Goal: Task Accomplishment & Management: Use online tool/utility

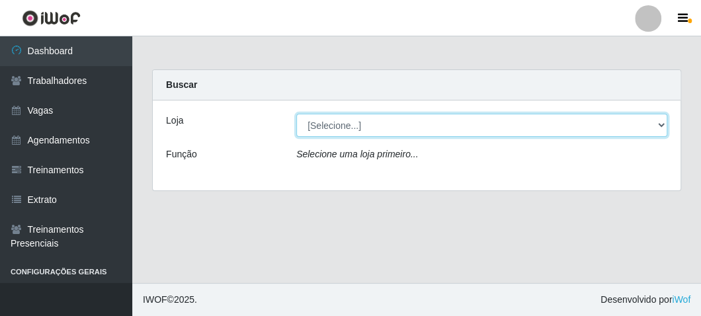
click at [403, 127] on select "[Selecione...] FrigoMaster" at bounding box center [481, 125] width 371 height 23
select select "392"
click at [296, 114] on select "[Selecione...] FrigoMaster" at bounding box center [481, 125] width 371 height 23
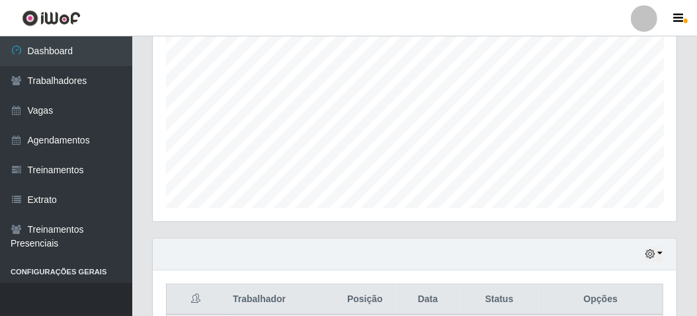
scroll to position [434, 0]
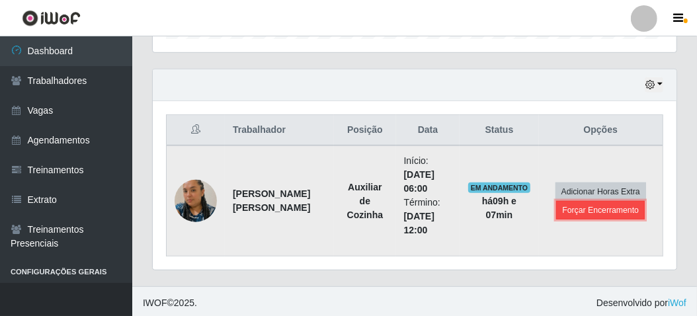
click at [584, 210] on button "Forçar Encerramento" at bounding box center [600, 210] width 89 height 19
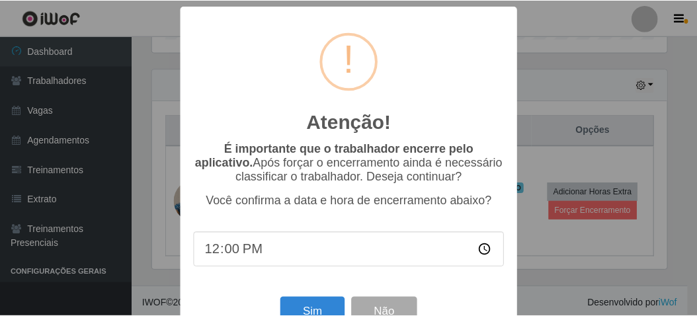
scroll to position [42, 0]
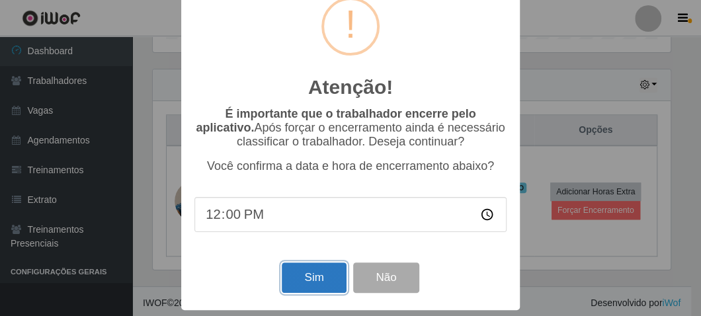
click at [302, 271] on button "Sim" at bounding box center [314, 278] width 64 height 31
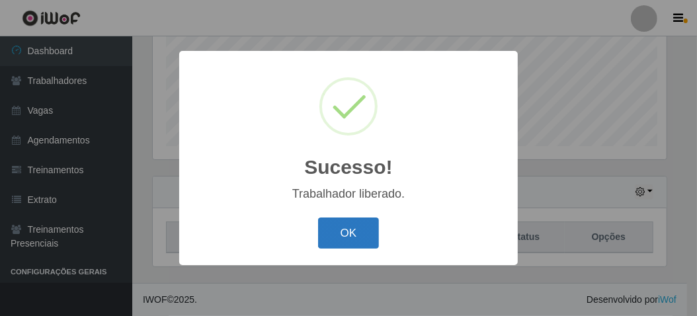
scroll to position [274, 518]
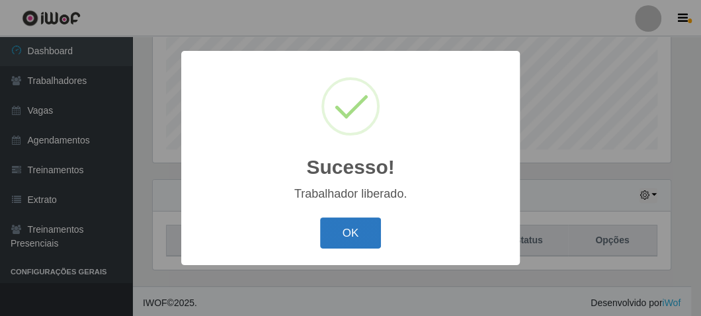
click at [353, 227] on button "OK" at bounding box center [351, 233] width 62 height 31
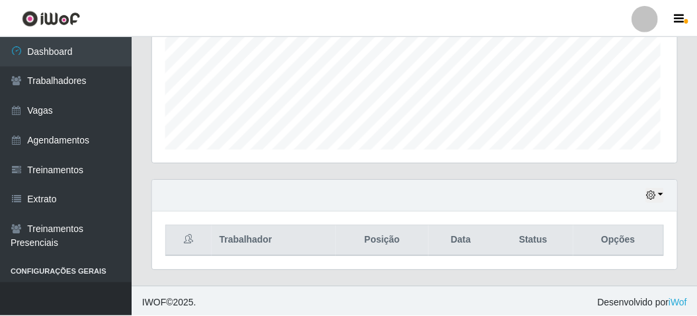
scroll to position [274, 524]
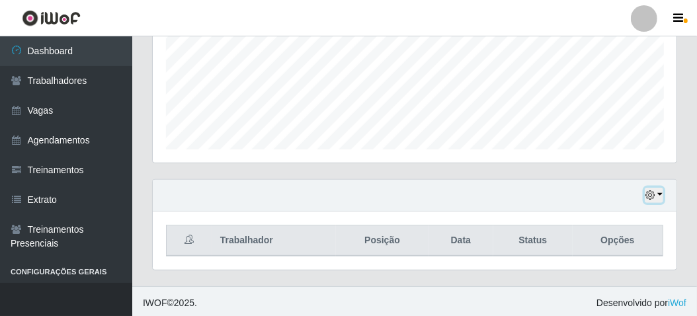
click at [652, 190] on icon "button" at bounding box center [650, 194] width 9 height 9
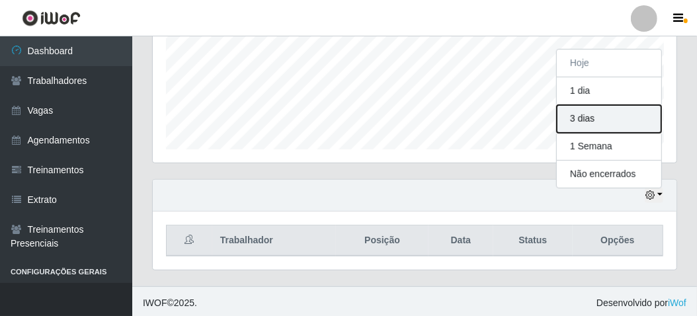
click at [597, 125] on button "3 dias" at bounding box center [609, 119] width 105 height 28
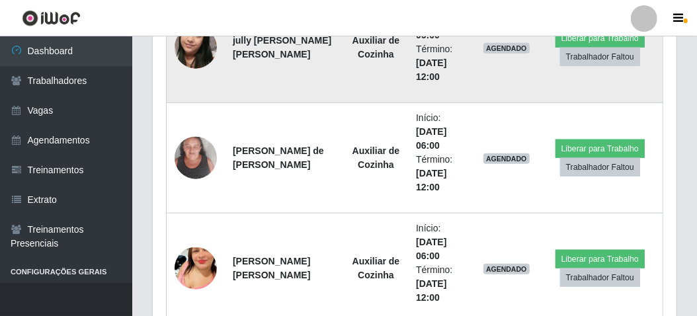
scroll to position [720, 0]
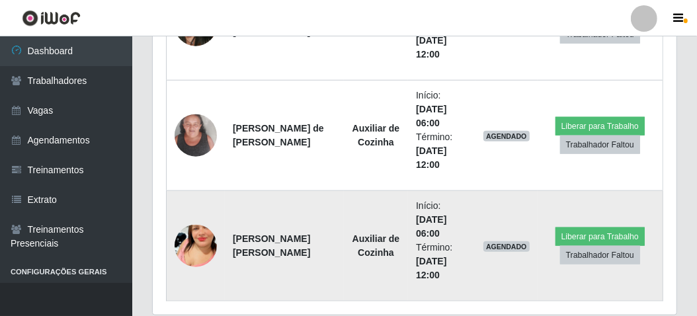
click at [367, 274] on td "Auxiliar de Cozinha" at bounding box center [376, 246] width 64 height 110
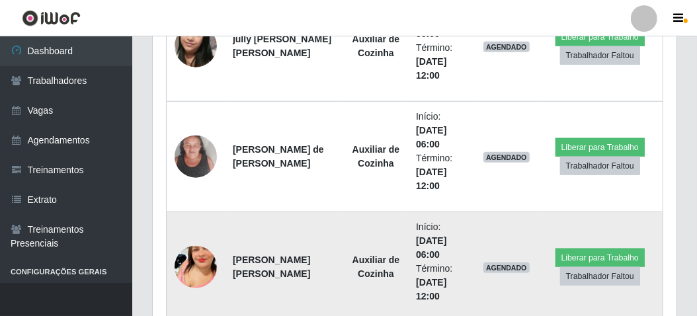
scroll to position [765, 0]
